Goal: Information Seeking & Learning: Learn about a topic

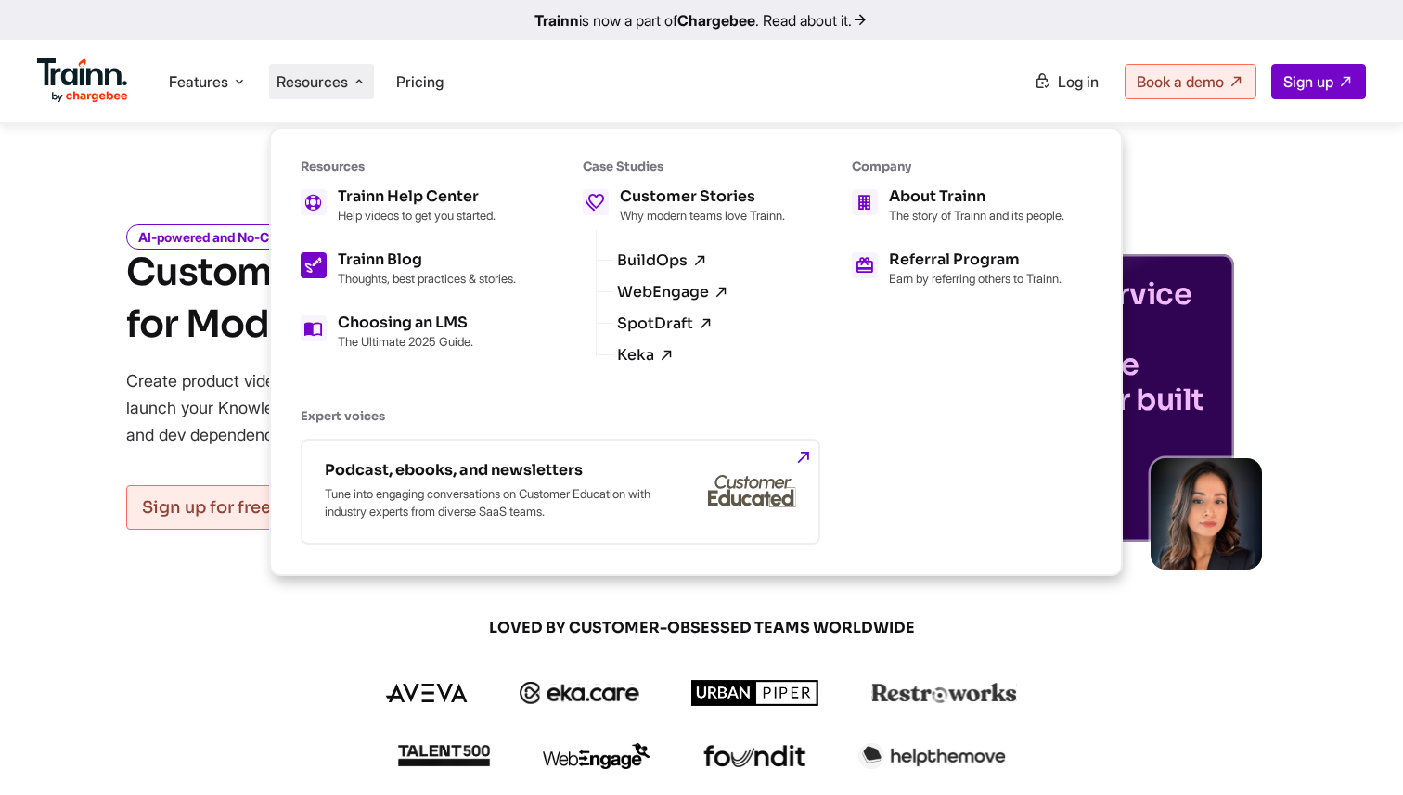
click at [468, 268] on div "Trainn Blog Thoughts, best practices & stories." at bounding box center [427, 268] width 178 height 33
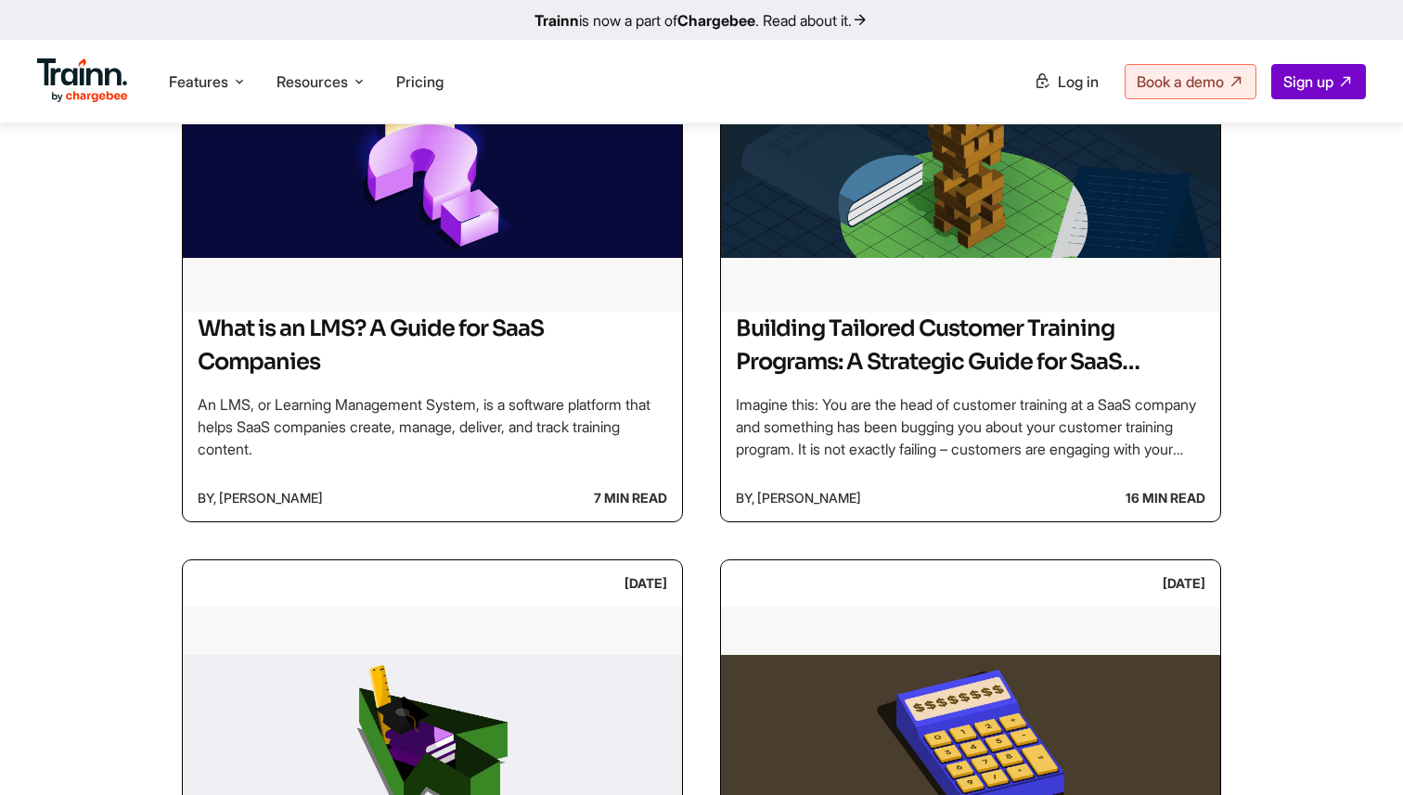
scroll to position [1722, 0]
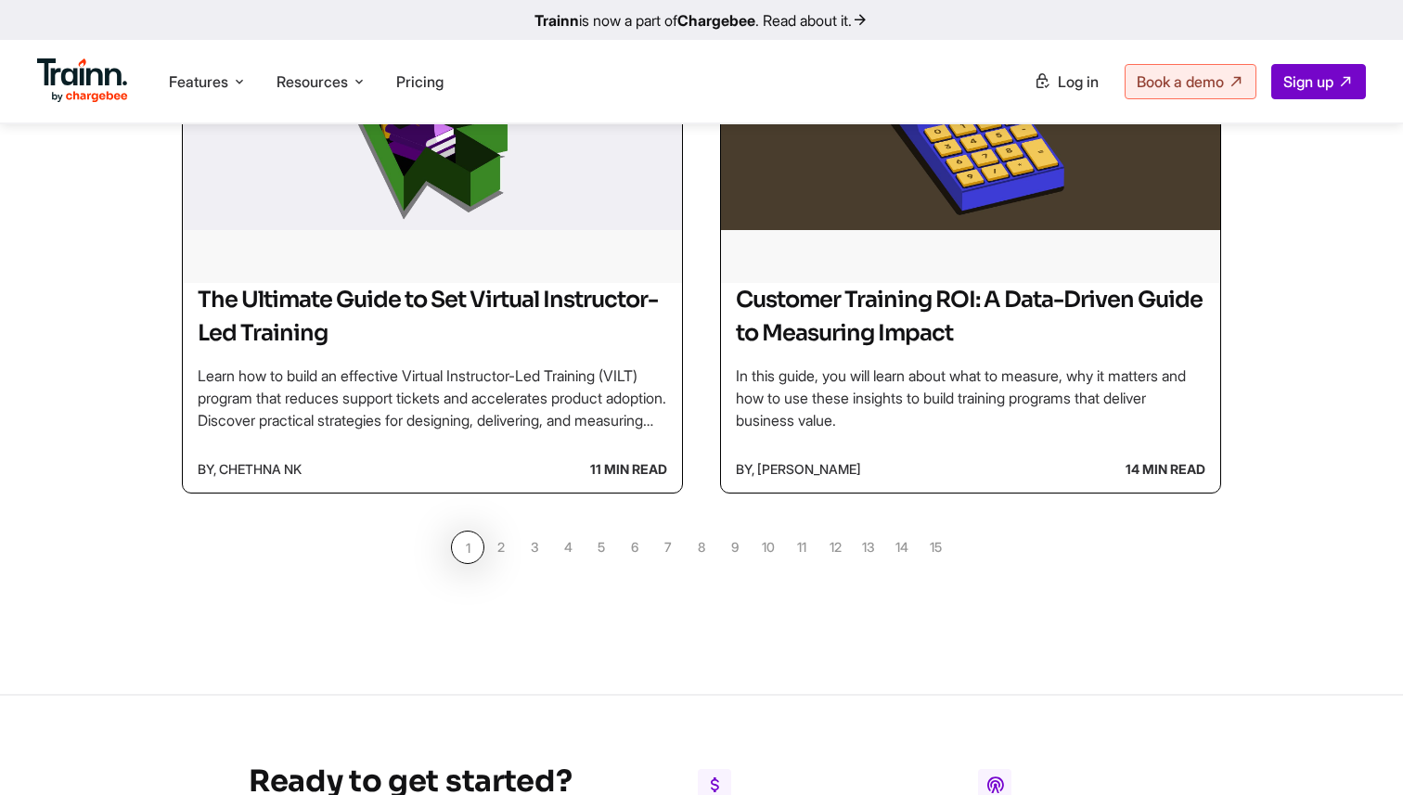
click at [482, 551] on link "1" at bounding box center [467, 547] width 33 height 33
click at [497, 550] on link "2" at bounding box center [500, 547] width 33 height 33
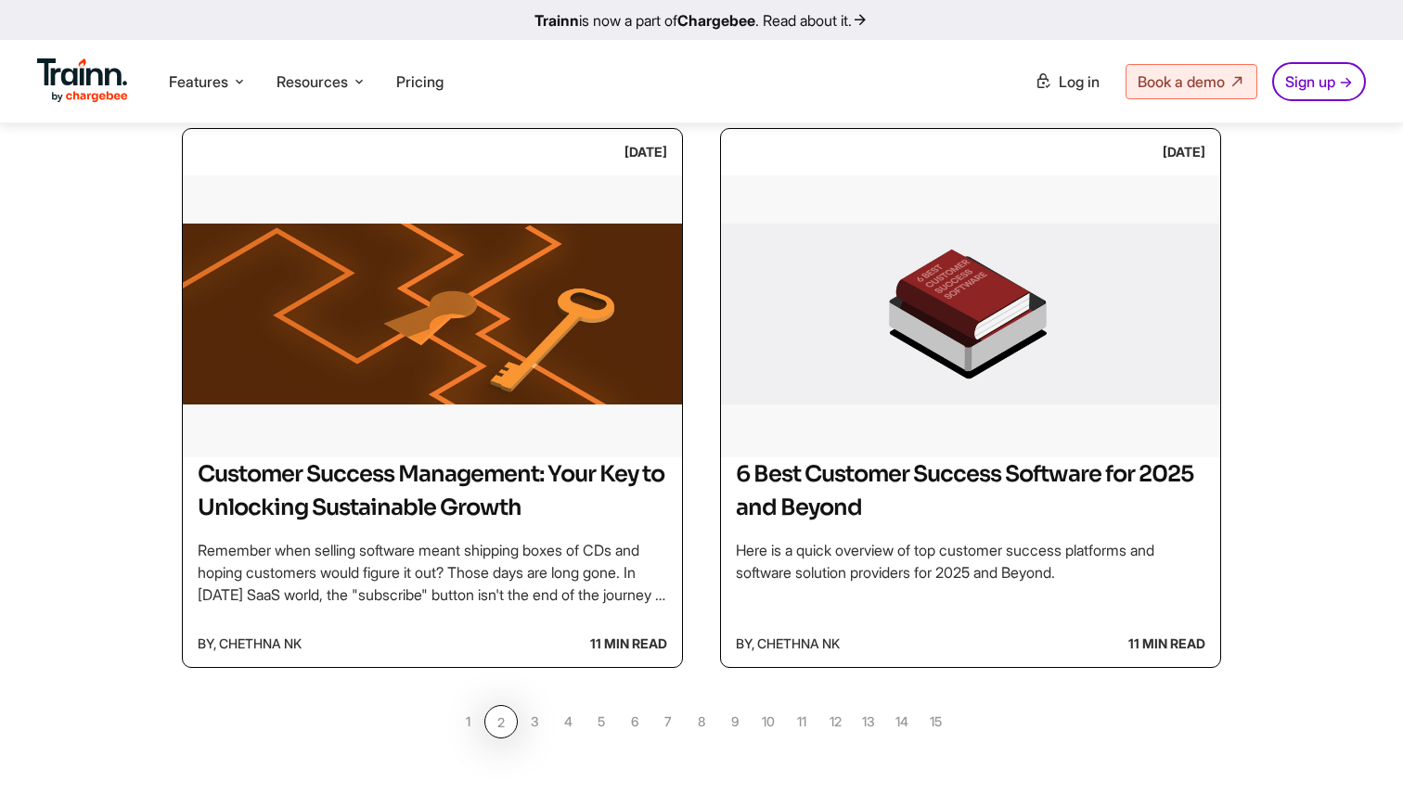
scroll to position [1611, 0]
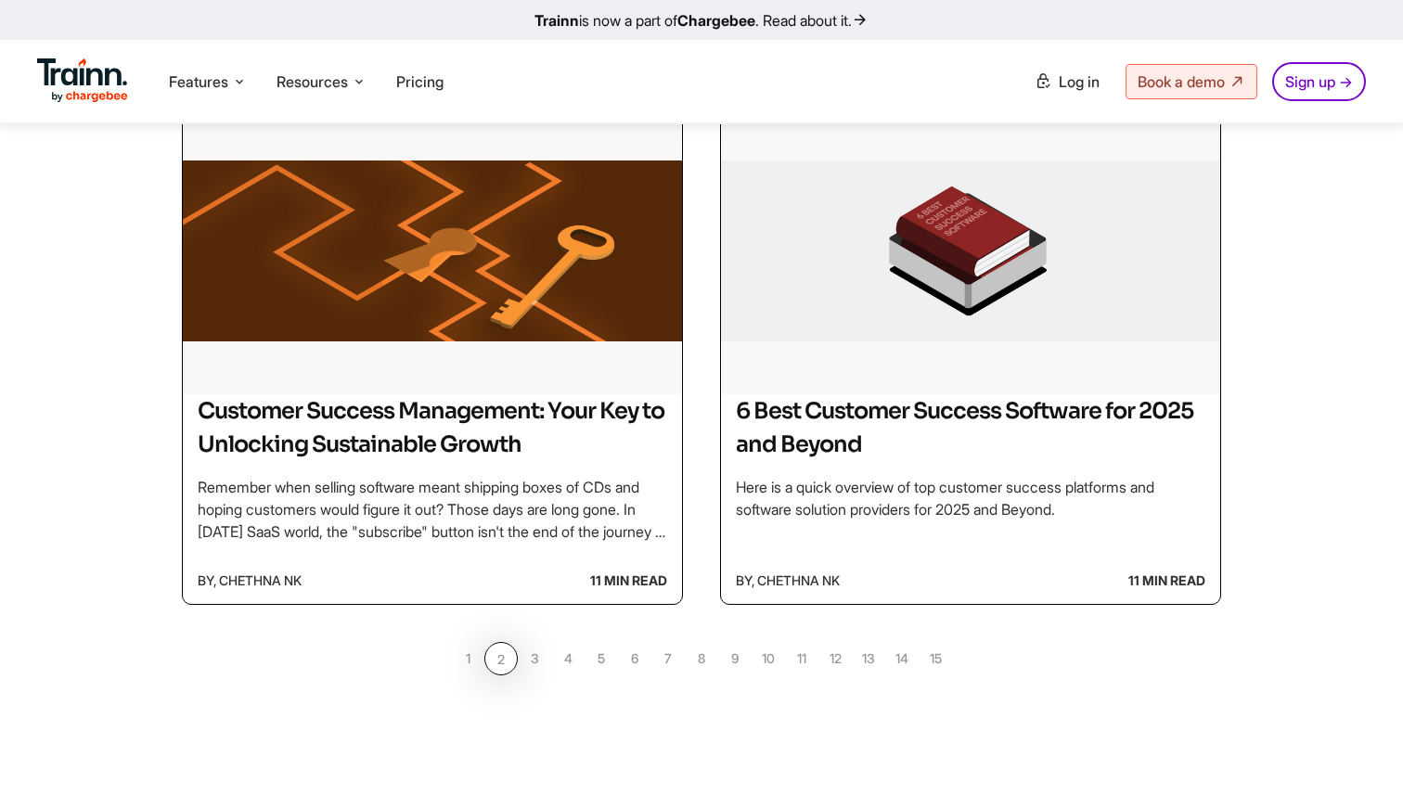
click at [530, 663] on link "3" at bounding box center [534, 658] width 33 height 33
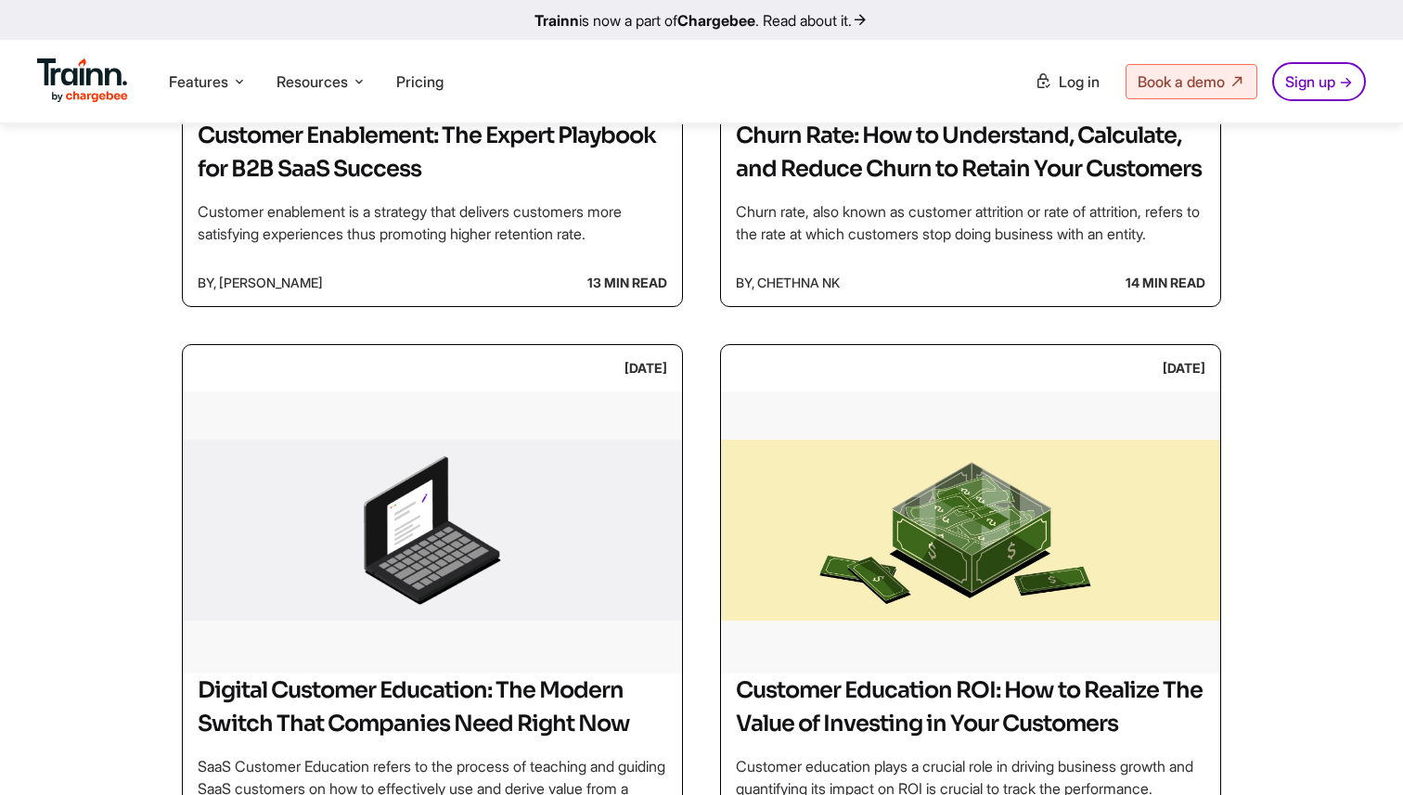
scroll to position [1506, 0]
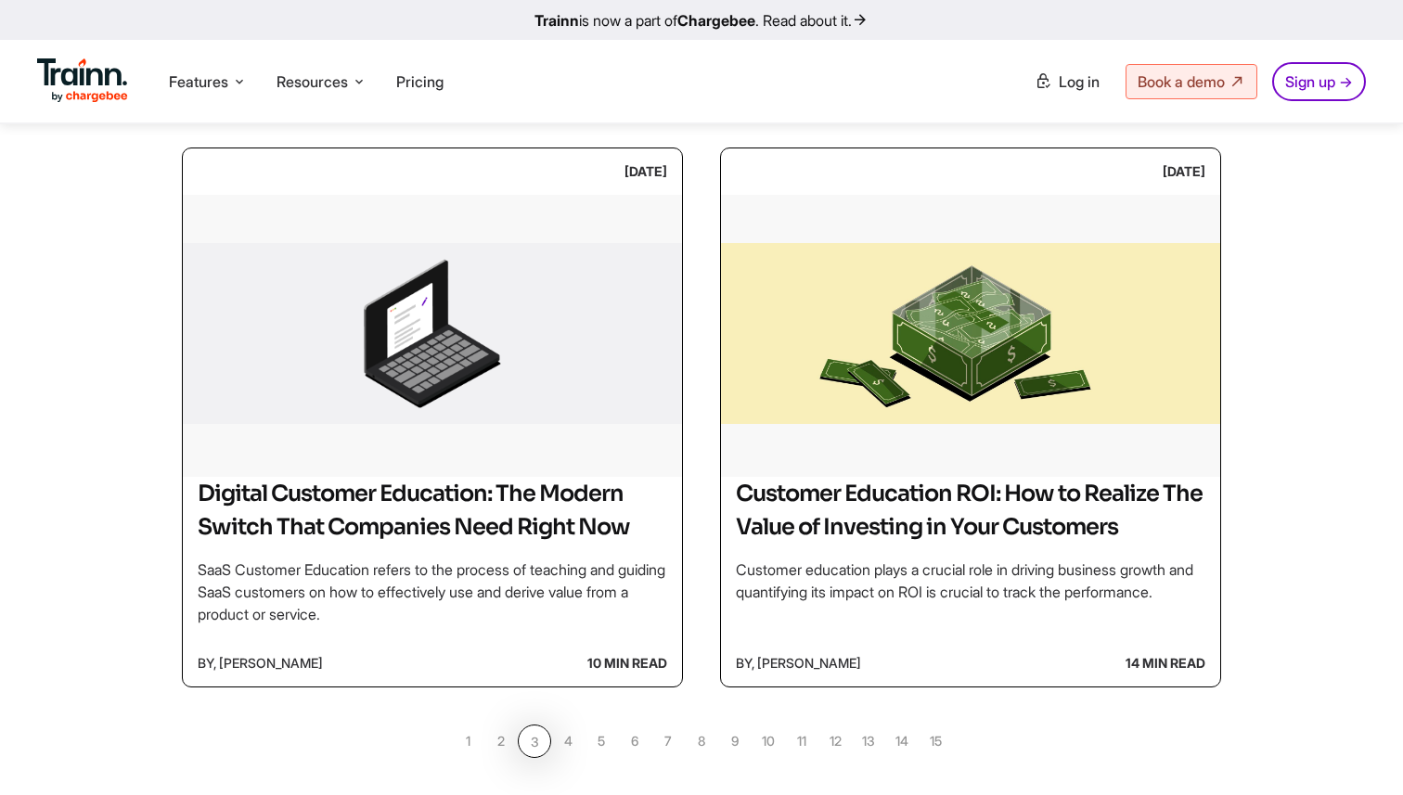
click at [494, 758] on link "2" at bounding box center [500, 741] width 33 height 33
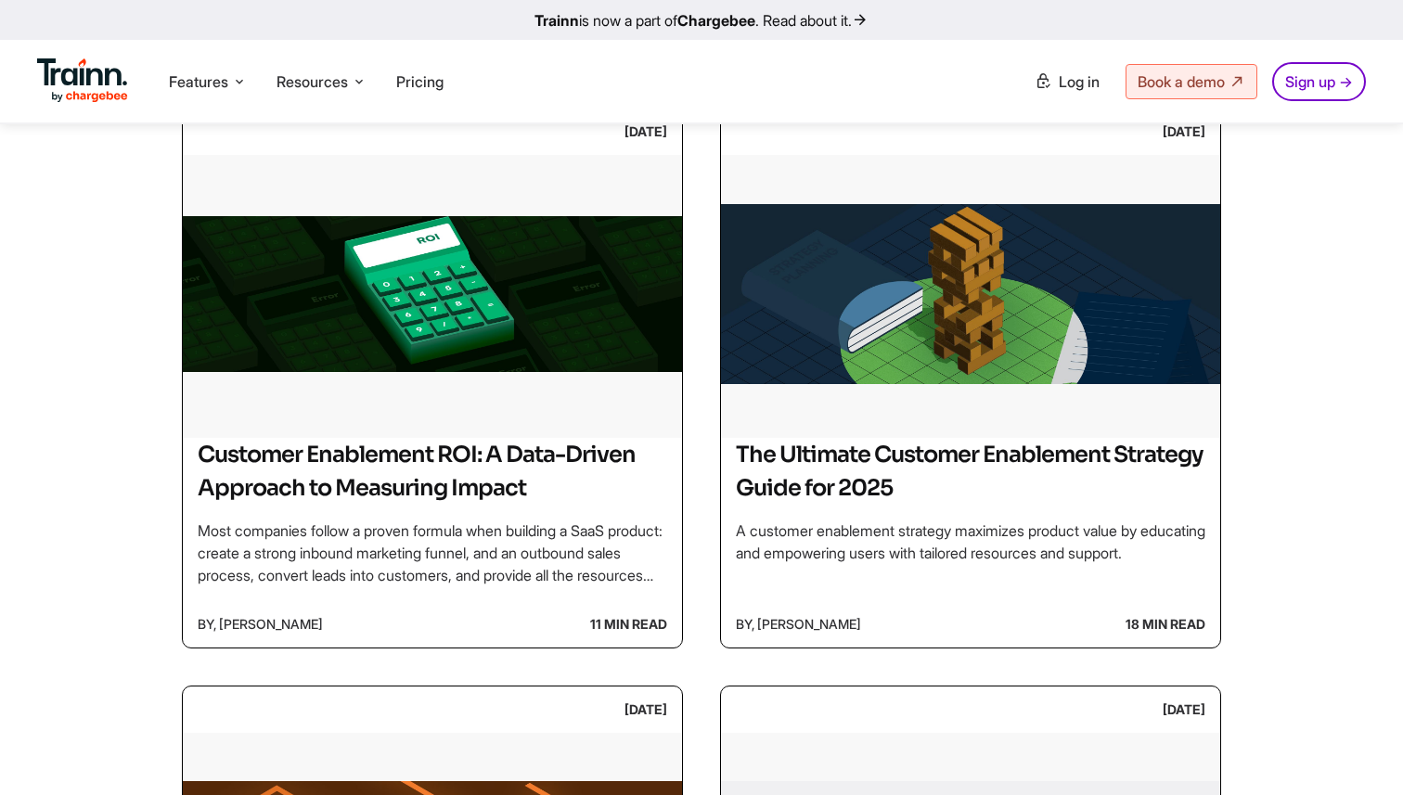
scroll to position [1156, 0]
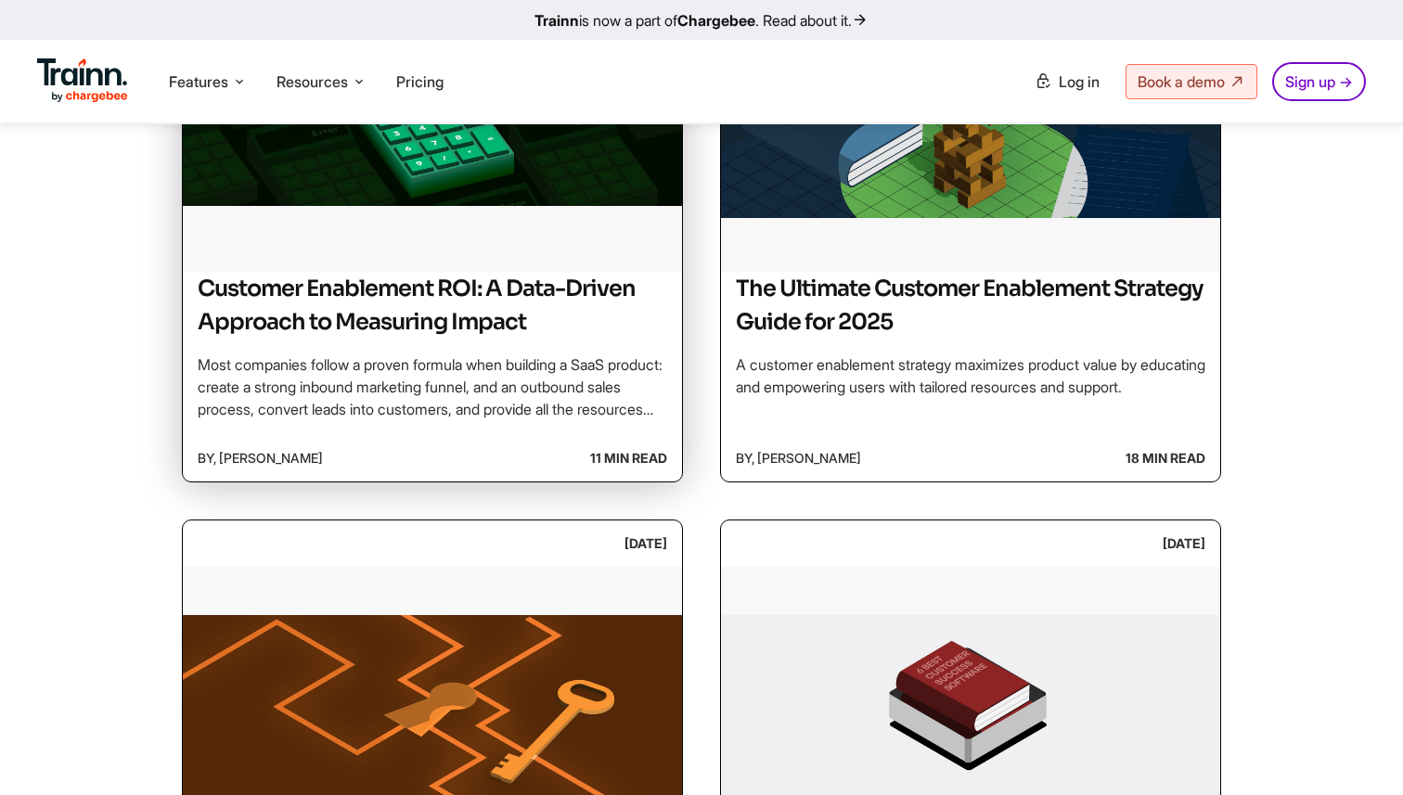
click at [546, 326] on h2 "Customer Enablement ROI: A Data-Driven Approach to Measuring Impact" at bounding box center [432, 305] width 469 height 67
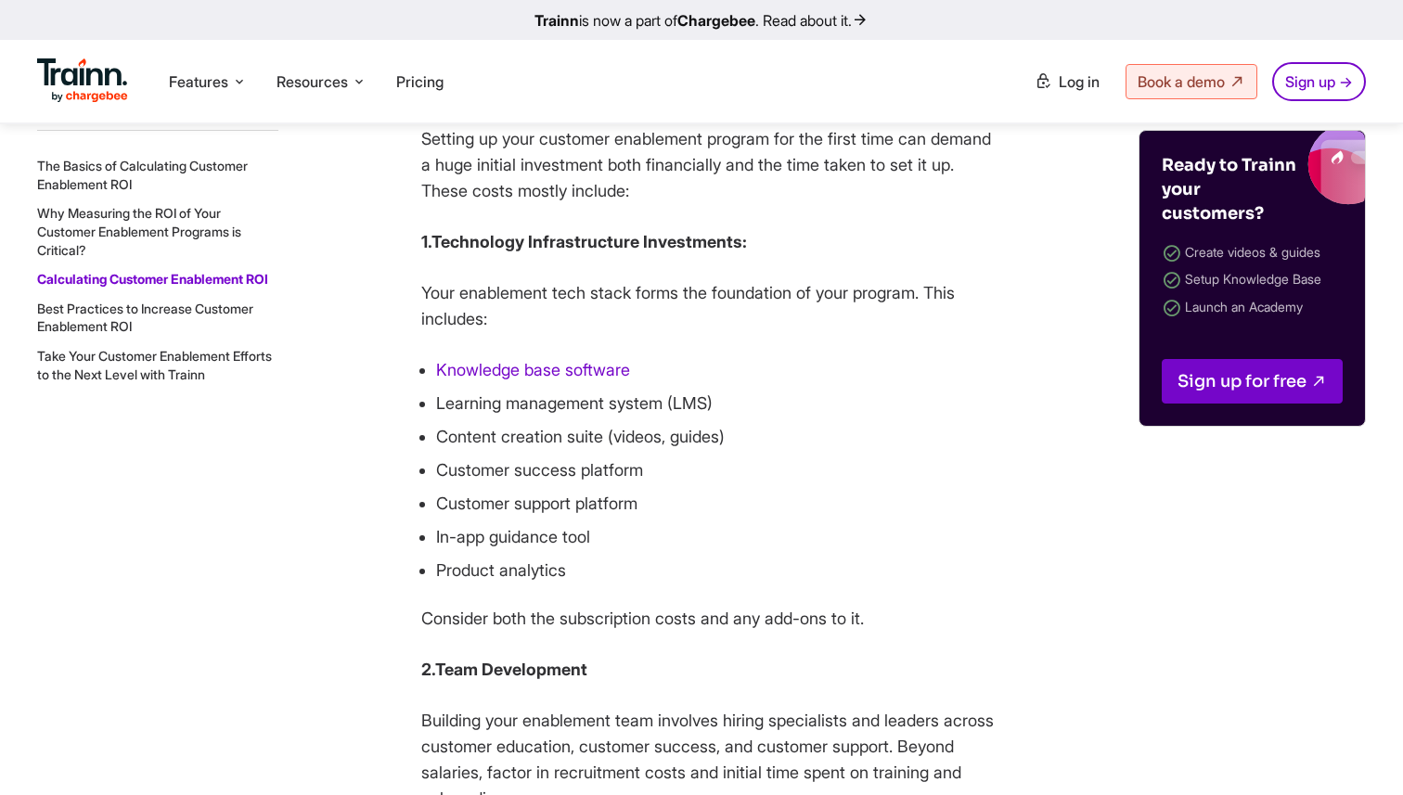
scroll to position [3382, 0]
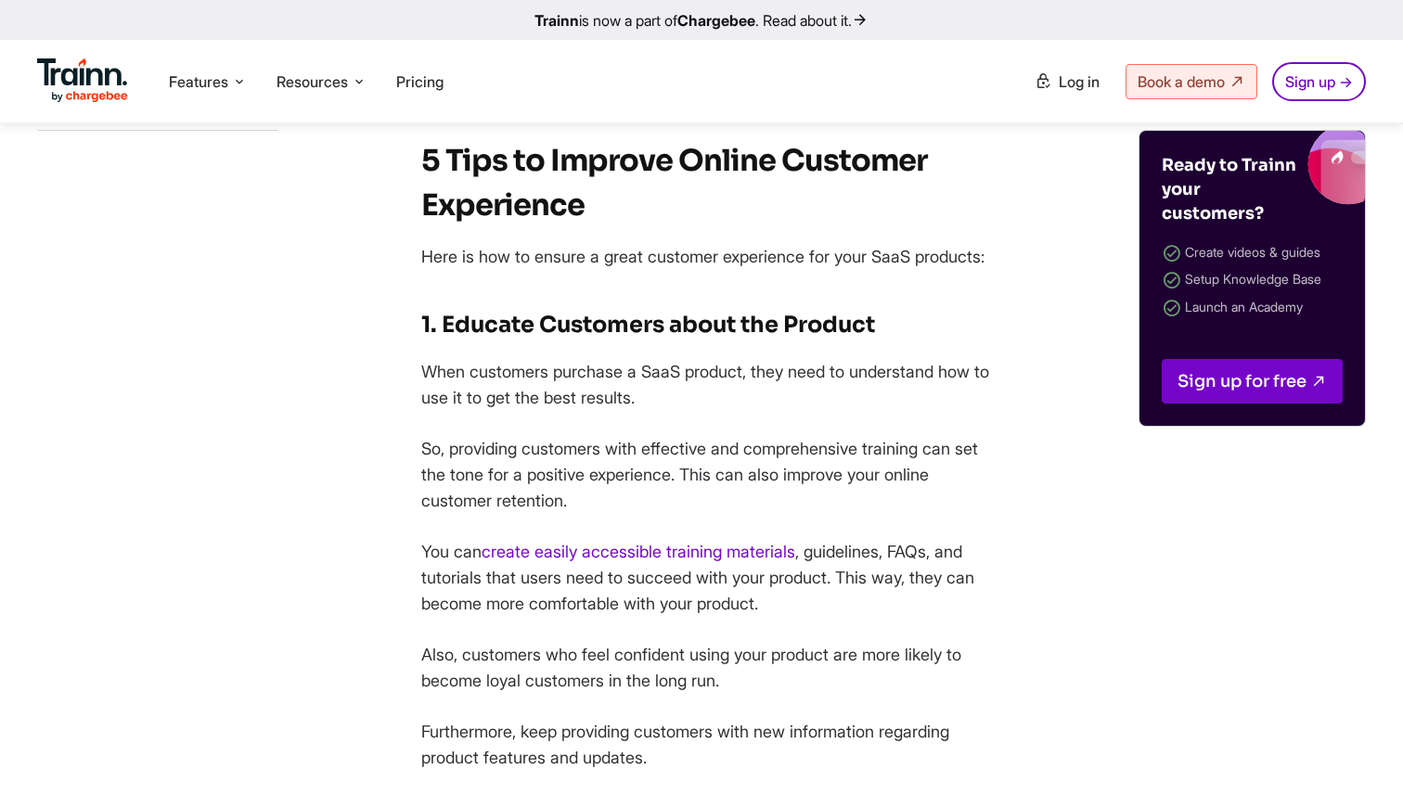
scroll to position [1524, 0]
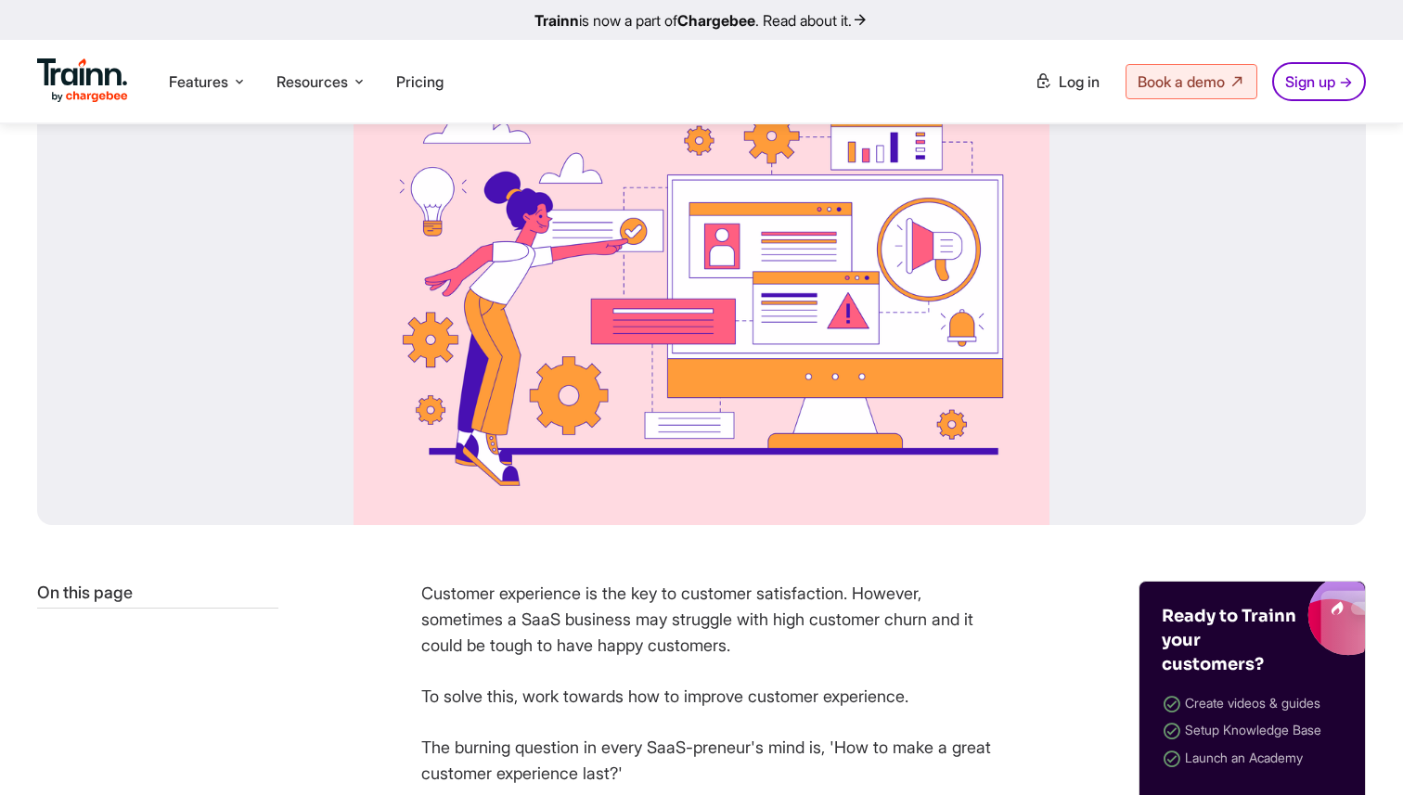
scroll to position [489, 0]
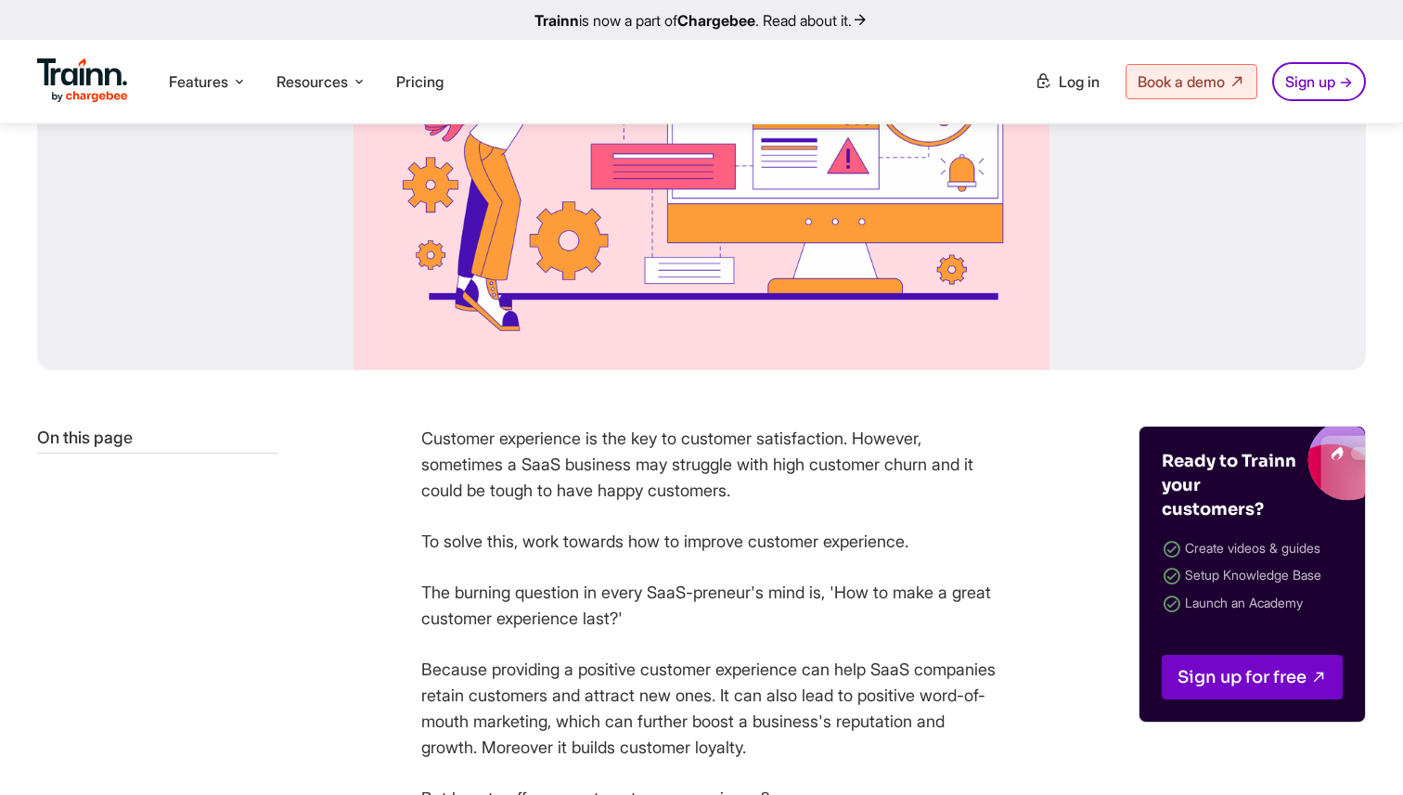
click at [746, 674] on p "Because providing a positive customer experience can help SaaS companies retain…" at bounding box center [708, 709] width 575 height 104
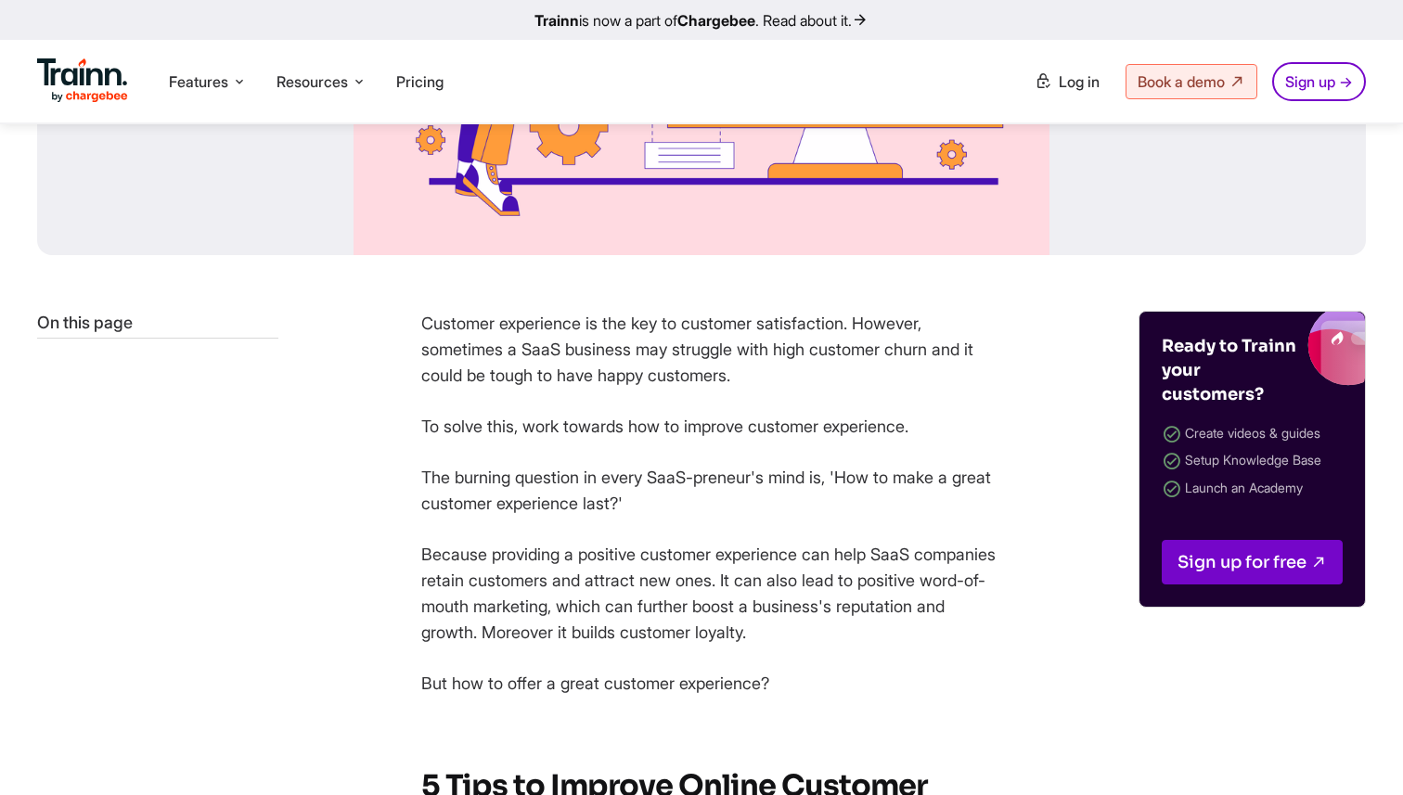
scroll to position [597, 0]
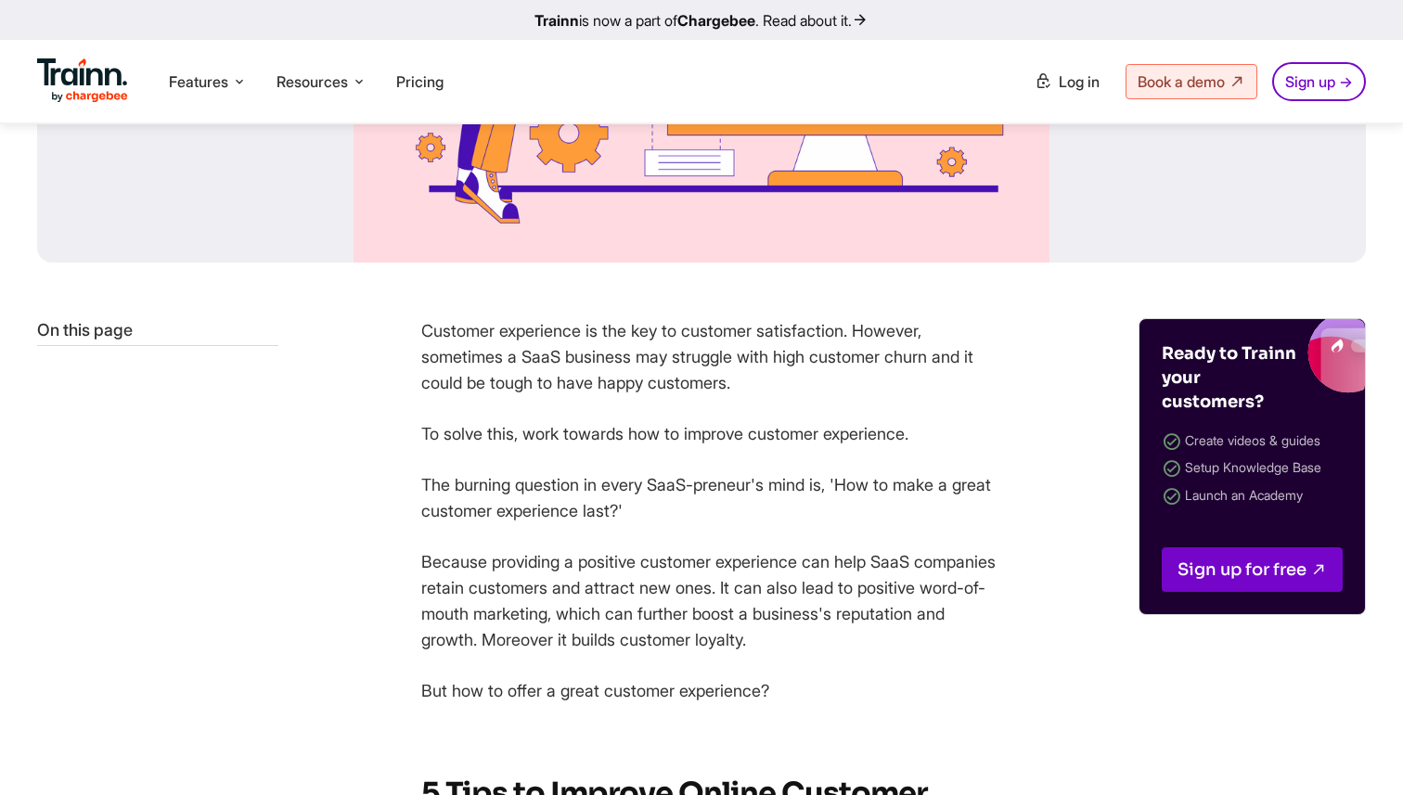
click at [693, 476] on p "The burning question in every SaaS-preneur's mind is, 'How to make a great cust…" at bounding box center [708, 498] width 575 height 52
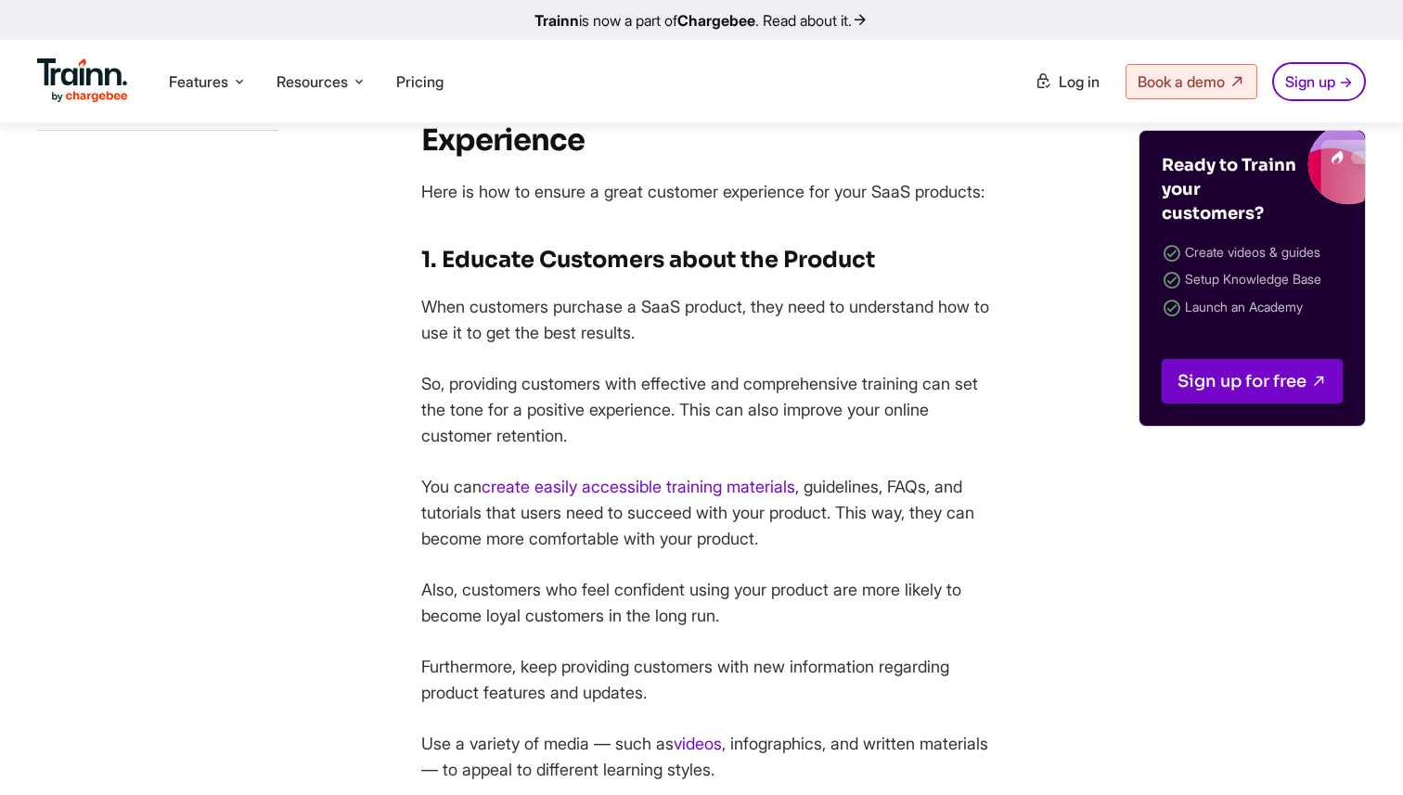
scroll to position [1530, 0]
